Goal: Task Accomplishment & Management: Complete application form

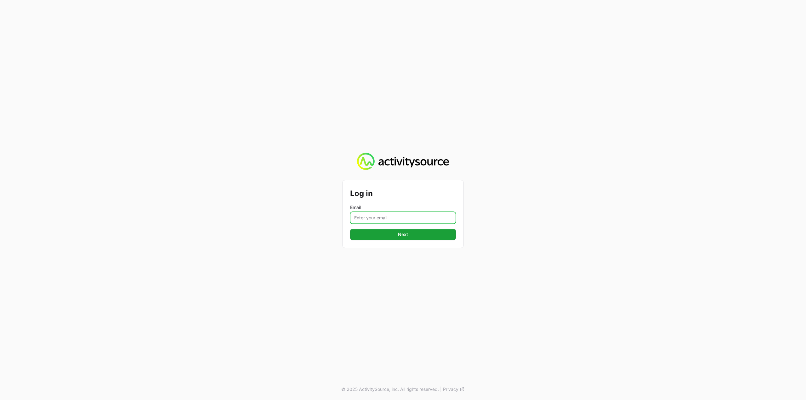
click at [384, 222] on input "Email" at bounding box center [403, 218] width 106 height 12
type input "[PERSON_NAME][EMAIL_ADDRESS][DOMAIN_NAME]"
click at [406, 230] on button "Next" at bounding box center [403, 234] width 106 height 11
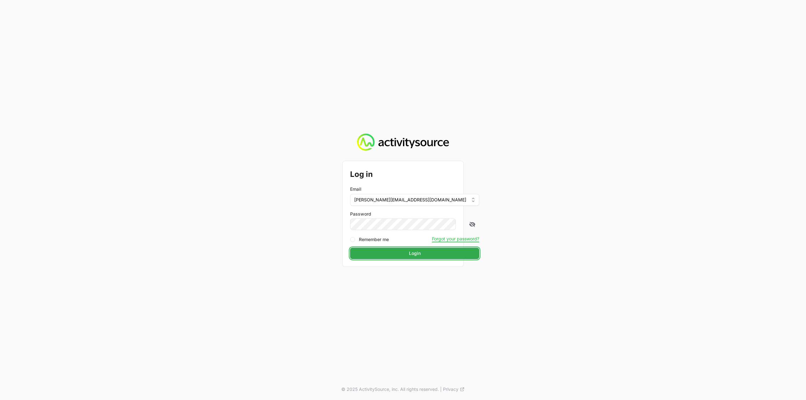
click at [394, 252] on button "Login" at bounding box center [414, 253] width 129 height 11
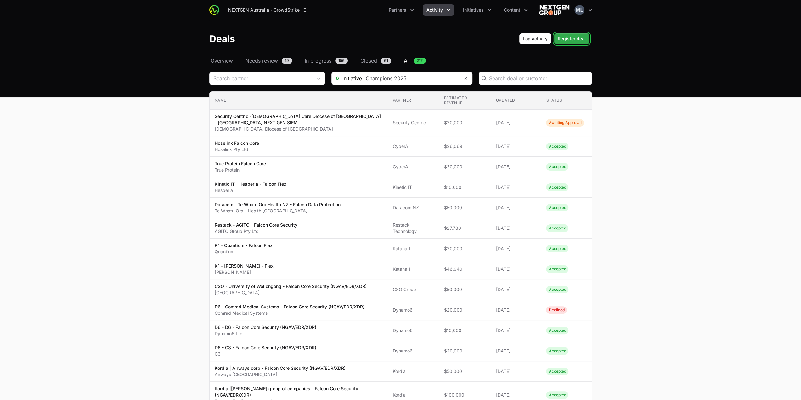
click at [580, 36] on span "Register deal" at bounding box center [572, 39] width 28 height 8
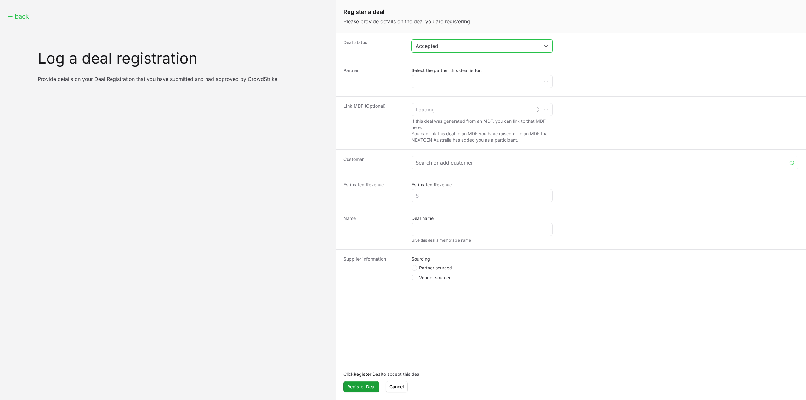
click at [435, 49] on div "Accepted" at bounding box center [478, 46] width 124 height 8
click at [436, 74] on li "Awaiting Approval" at bounding box center [482, 71] width 140 height 11
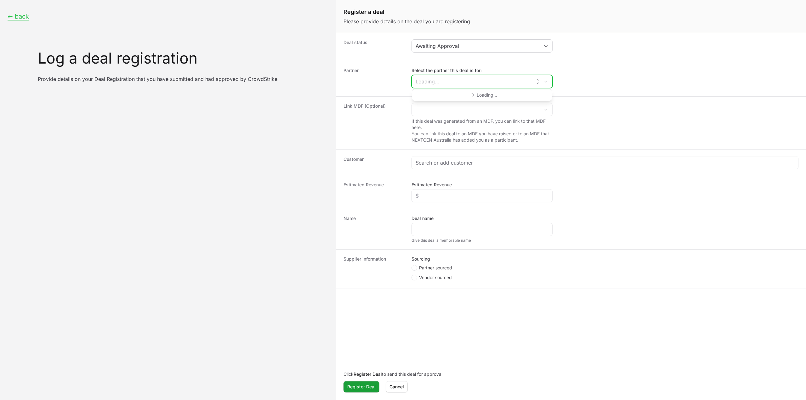
click at [435, 80] on input "Select the partner this deal is for:" at bounding box center [472, 81] width 120 height 13
click at [445, 102] on li "Restack Technology" at bounding box center [482, 107] width 140 height 12
type input "Restack Technology"
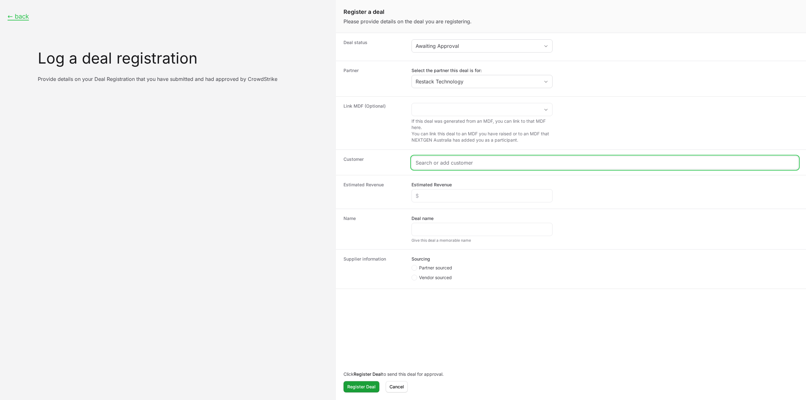
click at [425, 159] on input "Create activity form" at bounding box center [605, 163] width 379 height 8
paste input "[URL][DOMAIN_NAME]"
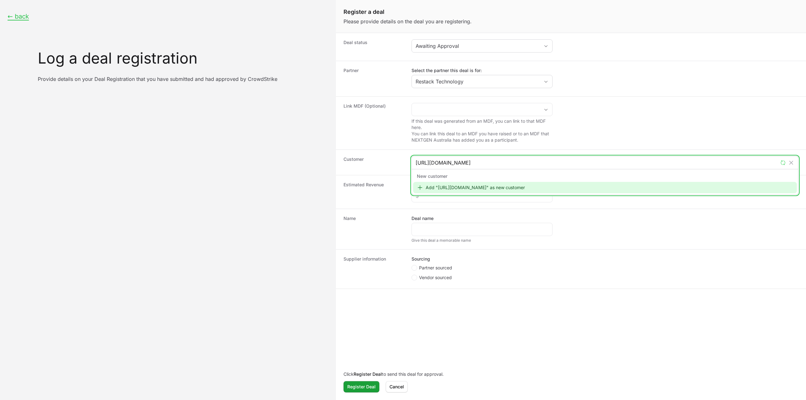
type input "[URL][DOMAIN_NAME]"
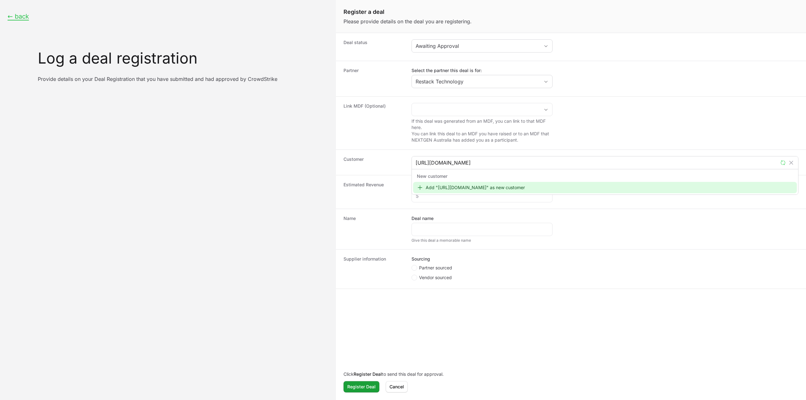
click at [452, 192] on div "New customer Add "[URL][DOMAIN_NAME]" as new customer" at bounding box center [605, 182] width 386 height 26
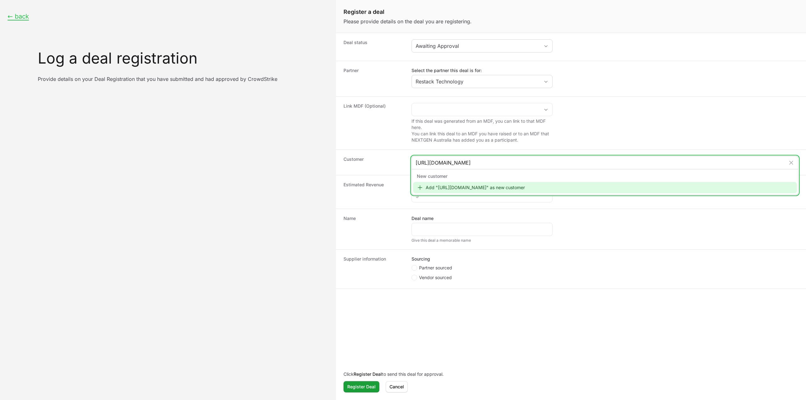
click at [452, 184] on div "Add "[URL][DOMAIN_NAME]" as new customer" at bounding box center [605, 187] width 384 height 11
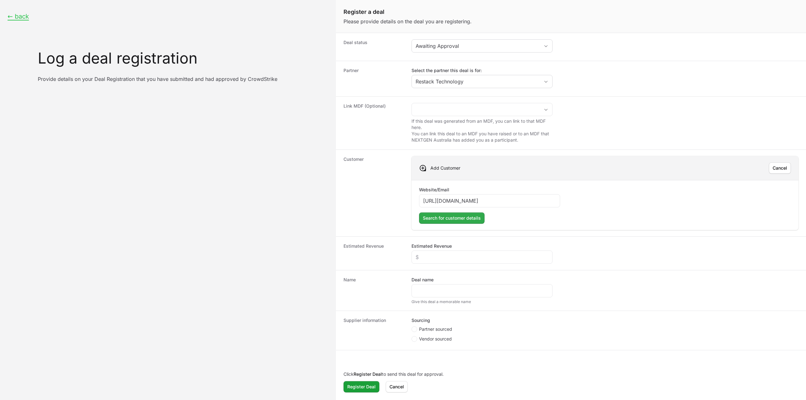
type input "[URL][DOMAIN_NAME]"
click at [444, 218] on span "Search for customer details" at bounding box center [452, 218] width 58 height 8
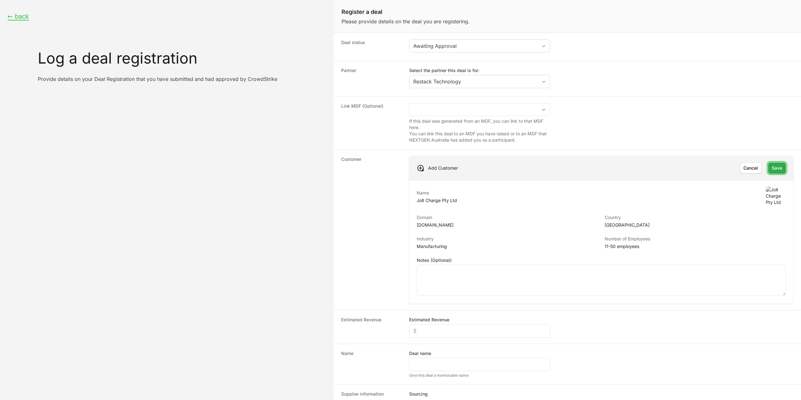
click at [772, 168] on span "Save" at bounding box center [777, 168] width 10 height 8
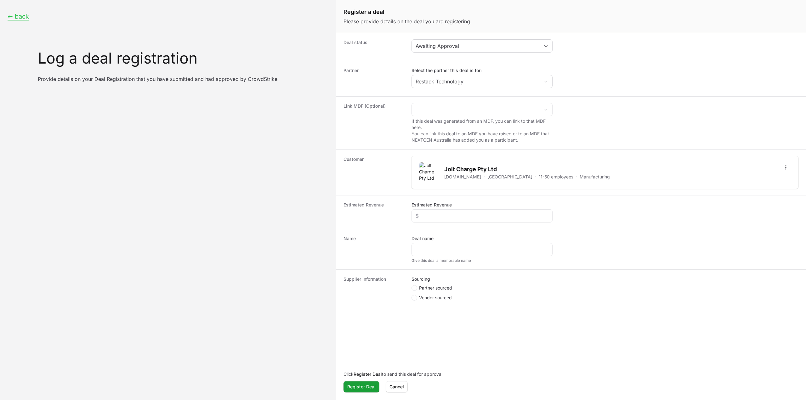
click at [445, 223] on div "Estimated Revenue Estimated Revenue" at bounding box center [571, 212] width 470 height 34
click at [448, 215] on input "Estimated Revenue" at bounding box center [482, 216] width 133 height 8
type input "$20,000"
click at [446, 247] on input "Deal name" at bounding box center [482, 250] width 133 height 8
type input "e"
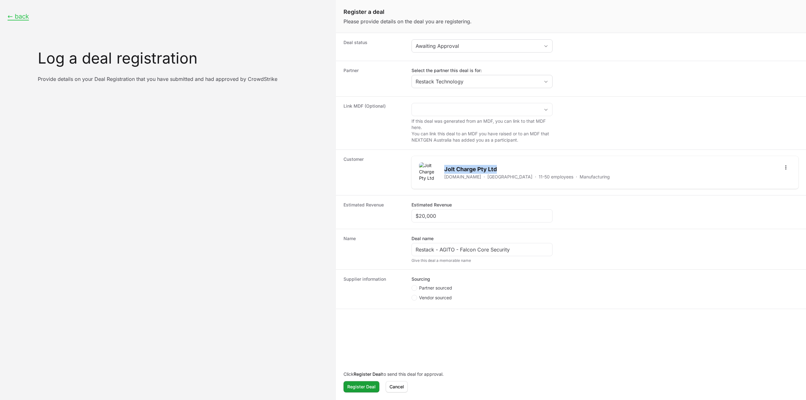
drag, startPoint x: 499, startPoint y: 166, endPoint x: 442, endPoint y: 167, distance: 56.4
click at [442, 167] on div "Jolt Charge Pty Ltd [DOMAIN_NAME] · [GEOGRAPHIC_DATA] · 11-50 employees · Manuf…" at bounding box center [514, 172] width 191 height 20
copy h2 "Jolt Charge Pty Ltd"
click at [447, 249] on input "Restack - AGITO - Falcon Core Security" at bounding box center [482, 250] width 133 height 8
drag, startPoint x: 442, startPoint y: 248, endPoint x: 456, endPoint y: 248, distance: 13.5
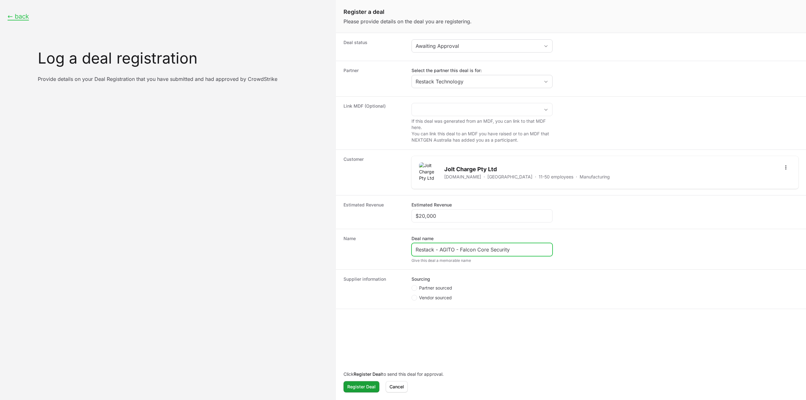
click at [456, 248] on input "Restack - AGITO - Falcon Core Security" at bounding box center [482, 250] width 133 height 8
paste input "Jolt Charge Pty Ltd"
type input "Restack - Jolt Charge Pty Ltd - Falcon Core Security"
click at [431, 285] on span "Partner sourced" at bounding box center [435, 288] width 33 height 6
click at [412, 285] on input "Partner sourced" at bounding box center [412, 285] width 1 height 1
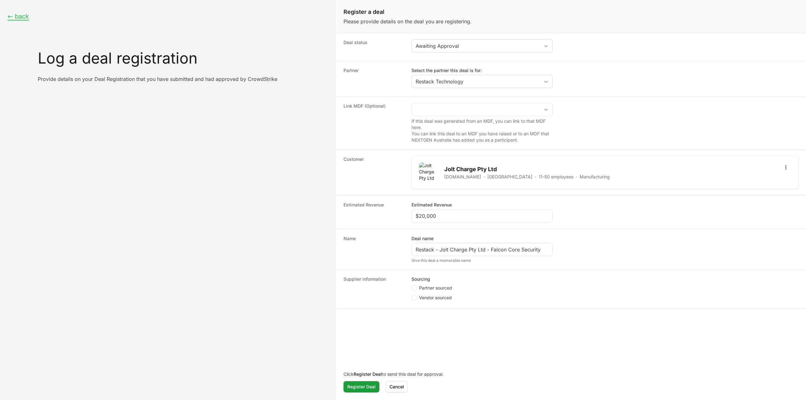
radio input "true"
click at [447, 310] on label "Deal registration code" at bounding box center [435, 311] width 47 height 6
click at [447, 318] on input "Deal registration code" at bounding box center [482, 322] width 133 height 8
click at [447, 313] on div "Deal registration code" at bounding box center [482, 318] width 141 height 21
click at [442, 315] on div "Create activity form" at bounding box center [482, 321] width 141 height 13
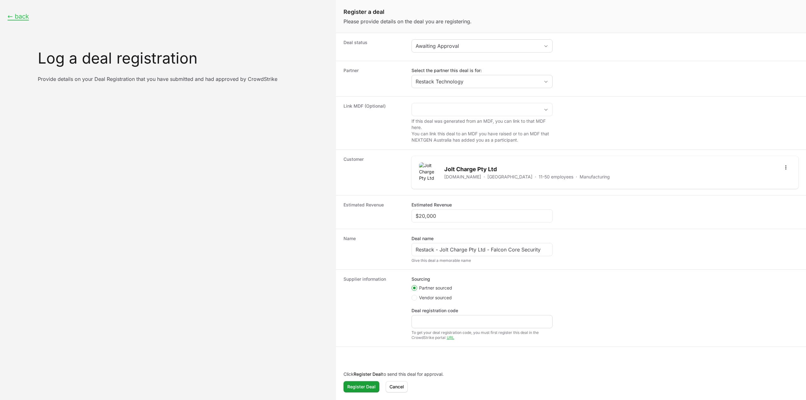
click at [438, 316] on div "Create activity form" at bounding box center [482, 321] width 141 height 13
click at [443, 321] on input "Deal registration code" at bounding box center [482, 322] width 133 height 8
paste input "DR-77eca9ae"
type input "DR-77eca9ae"
click at [344, 305] on dt "Supplier information" at bounding box center [374, 308] width 60 height 64
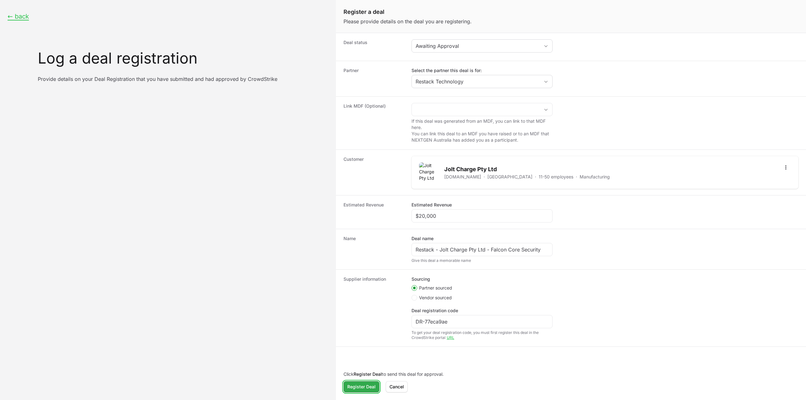
click at [362, 385] on span "Register Deal" at bounding box center [361, 387] width 28 height 8
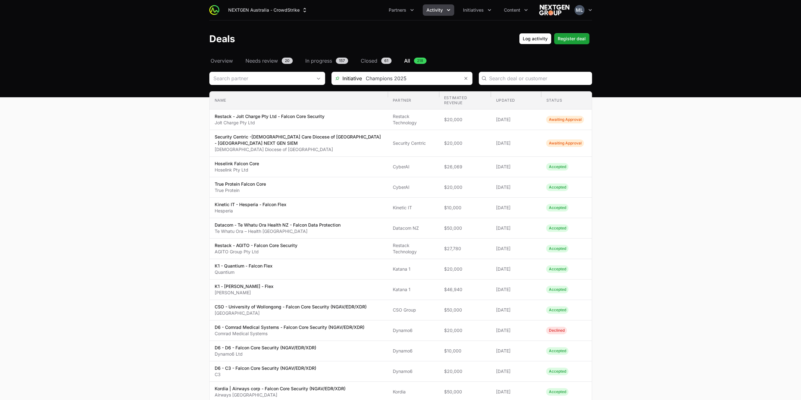
click at [729, 148] on main "Select a tab Overview Needs review In progress Closed All Overview Needs review…" at bounding box center [400, 363] width 801 height 612
